Goal: Find contact information: Find contact information

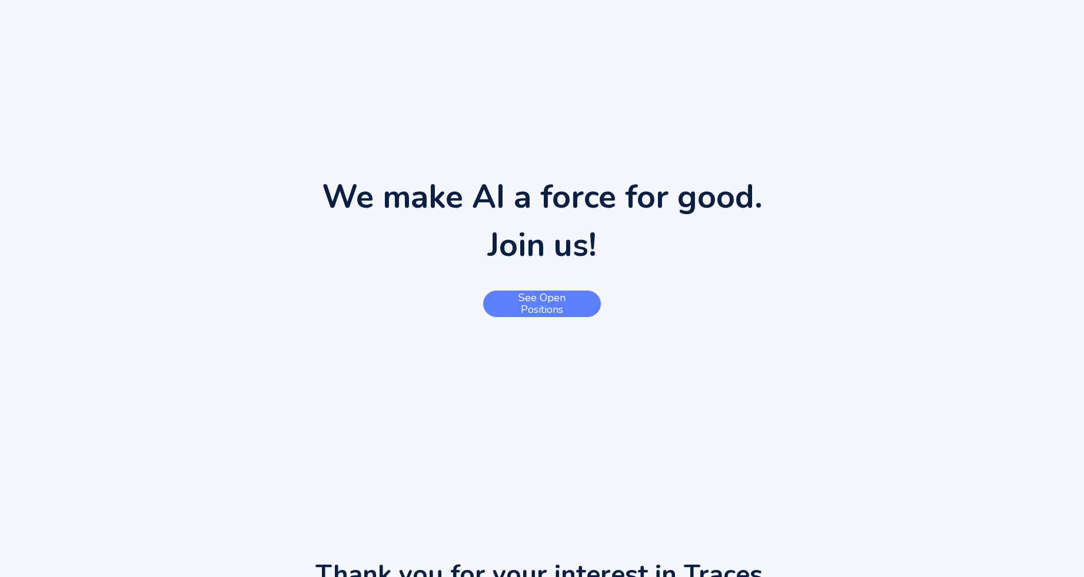
scroll to position [282, 0]
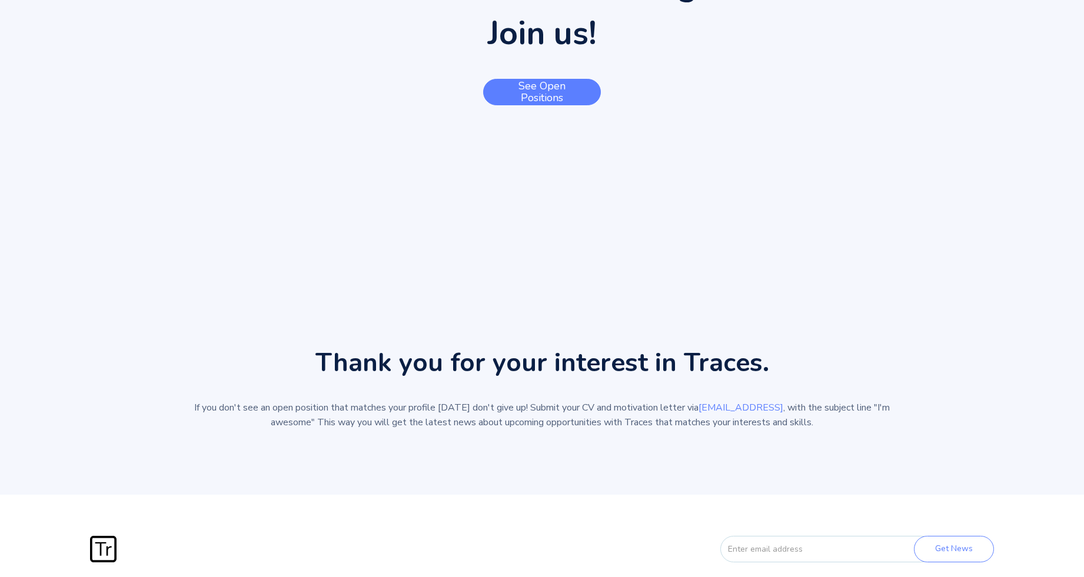
click at [555, 89] on link "See open positions" at bounding box center [542, 92] width 118 height 26
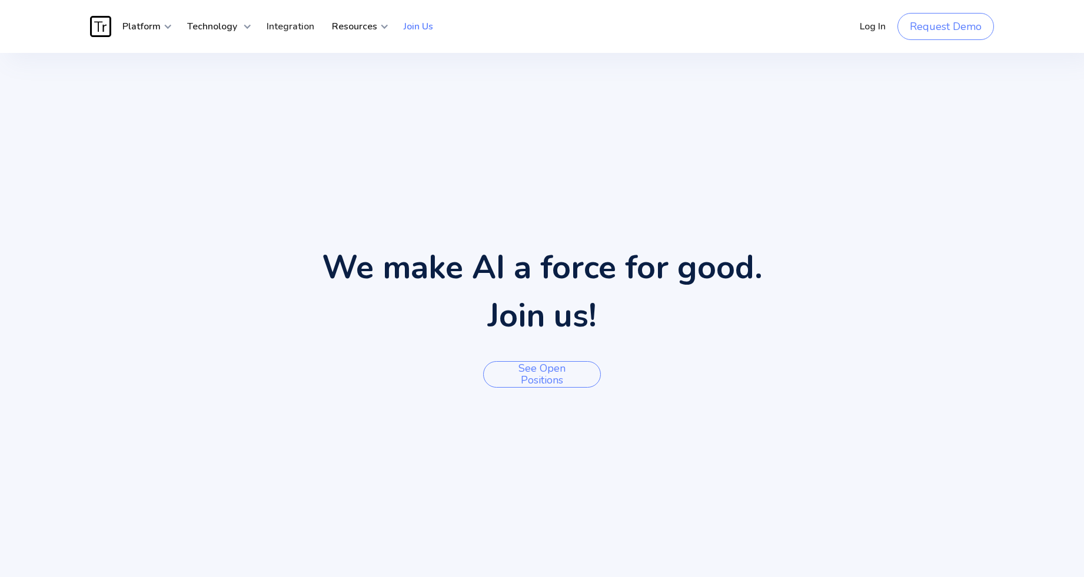
click at [407, 23] on link "Join Us" at bounding box center [418, 26] width 47 height 35
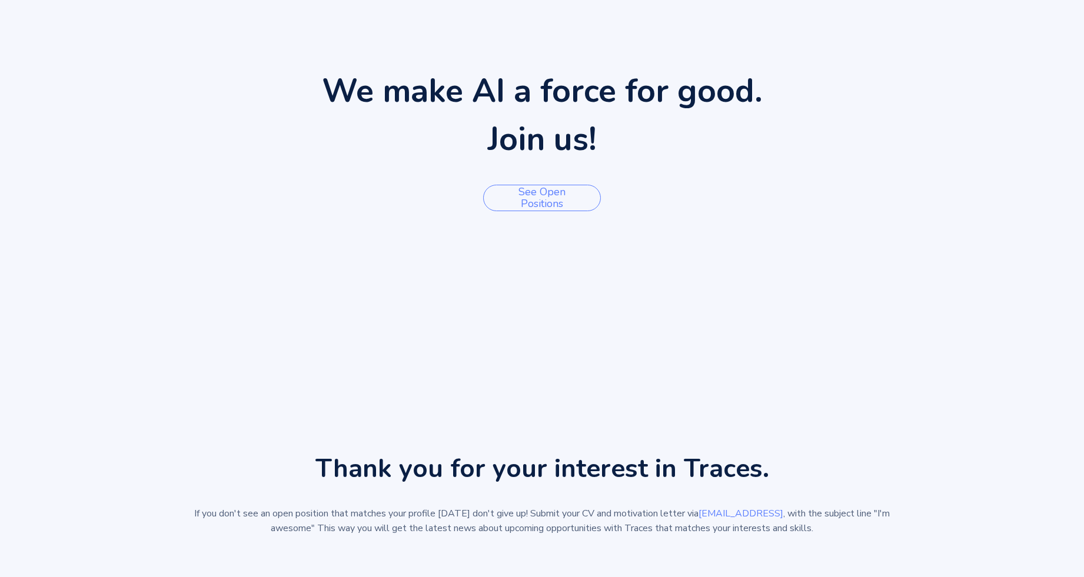
scroll to position [282, 0]
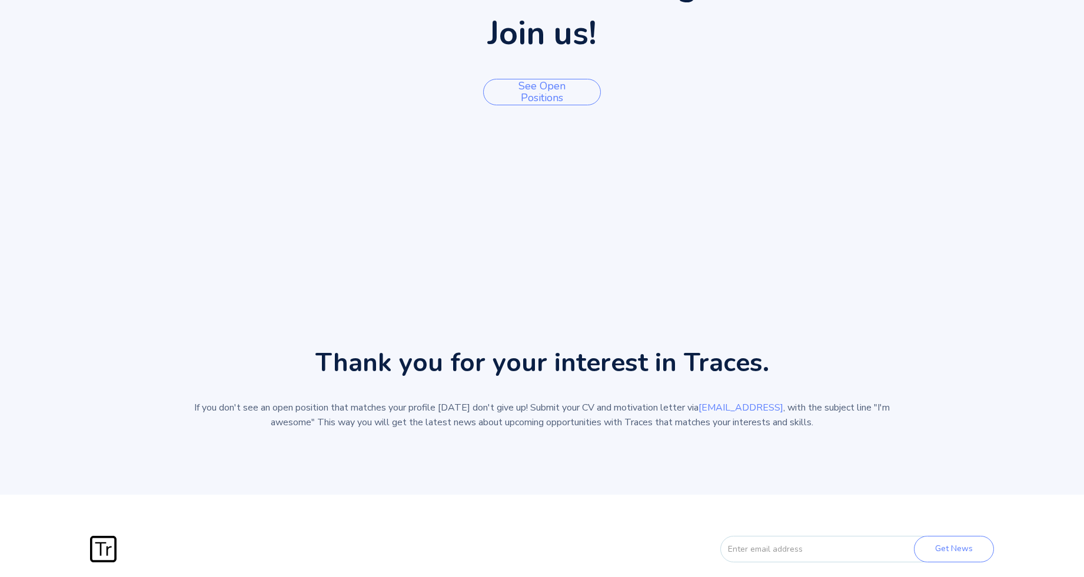
click at [746, 409] on link "[EMAIL_ADDRESS]" at bounding box center [741, 407] width 85 height 13
click at [568, 147] on div "We make AI a force for good. Join us! See open positions" at bounding box center [542, 30] width 1084 height 520
drag, startPoint x: 779, startPoint y: 407, endPoint x: 704, endPoint y: 404, distance: 75.4
click at [704, 404] on p "If you don't see an open position that matches your profile [DATE] don't give u…" at bounding box center [542, 415] width 706 height 29
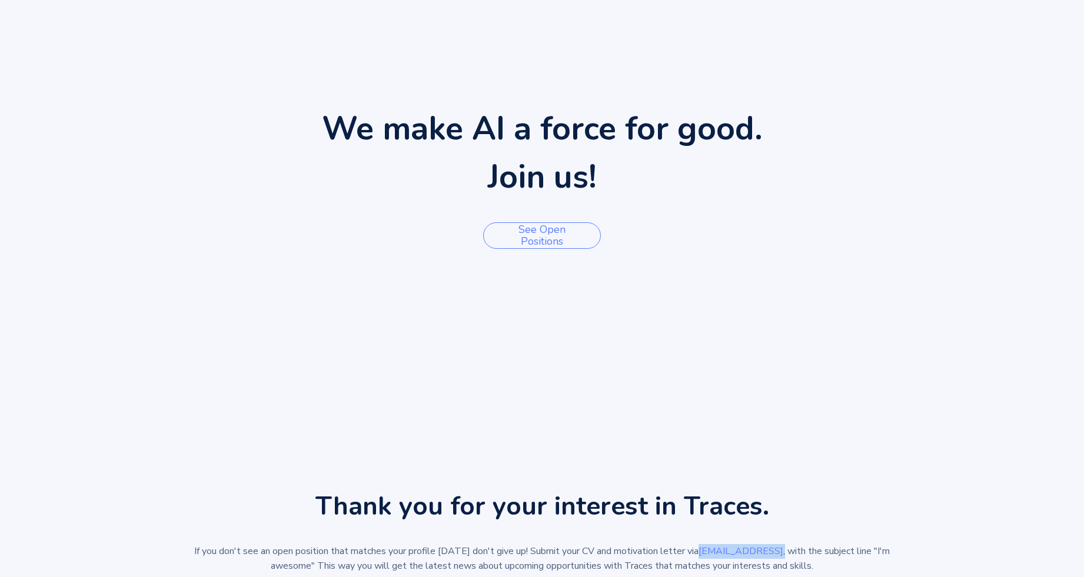
scroll to position [0, 0]
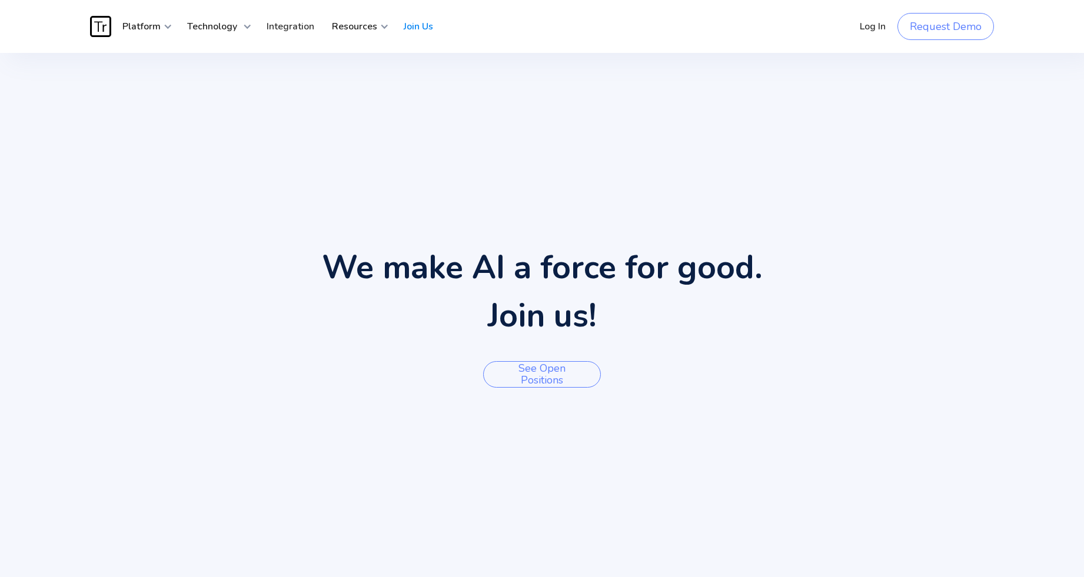
click at [96, 23] on img "home" at bounding box center [100, 26] width 21 height 21
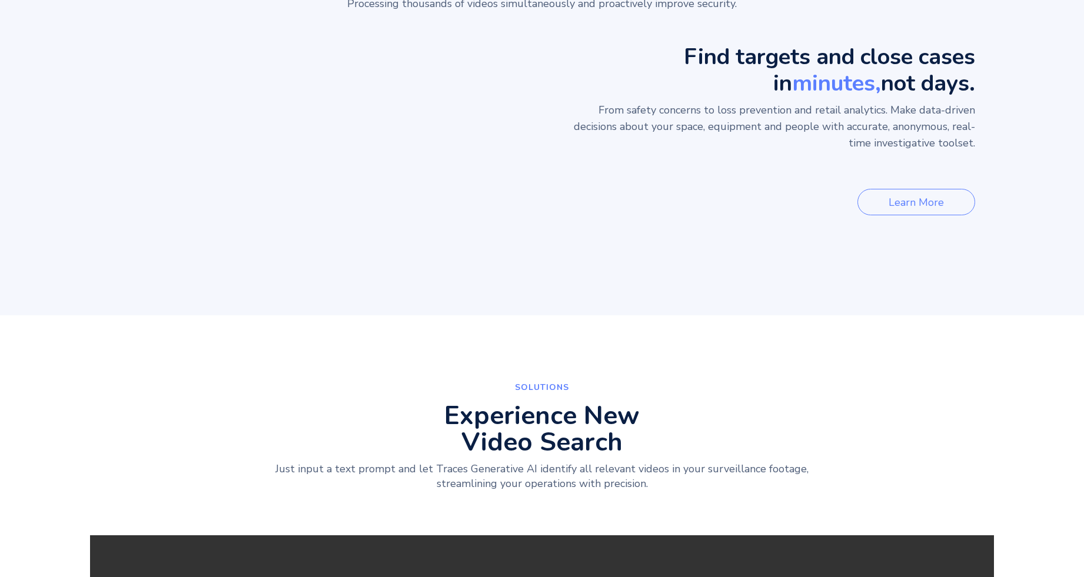
scroll to position [1412, 0]
